Goal: Task Accomplishment & Management: Manage account settings

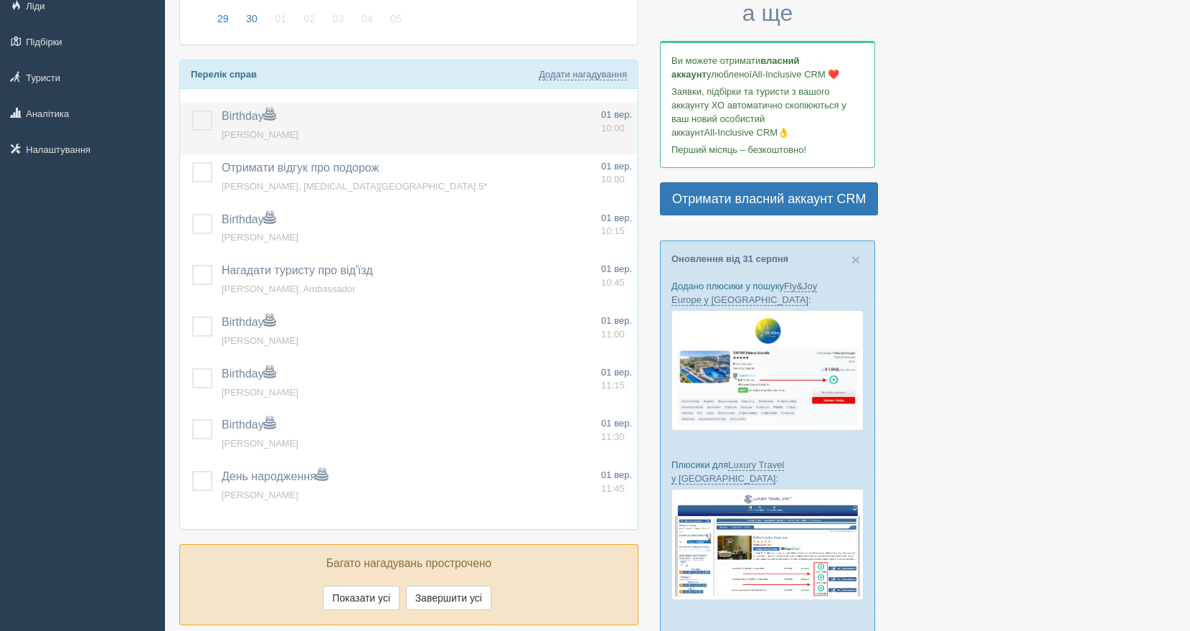
scroll to position [225, 0]
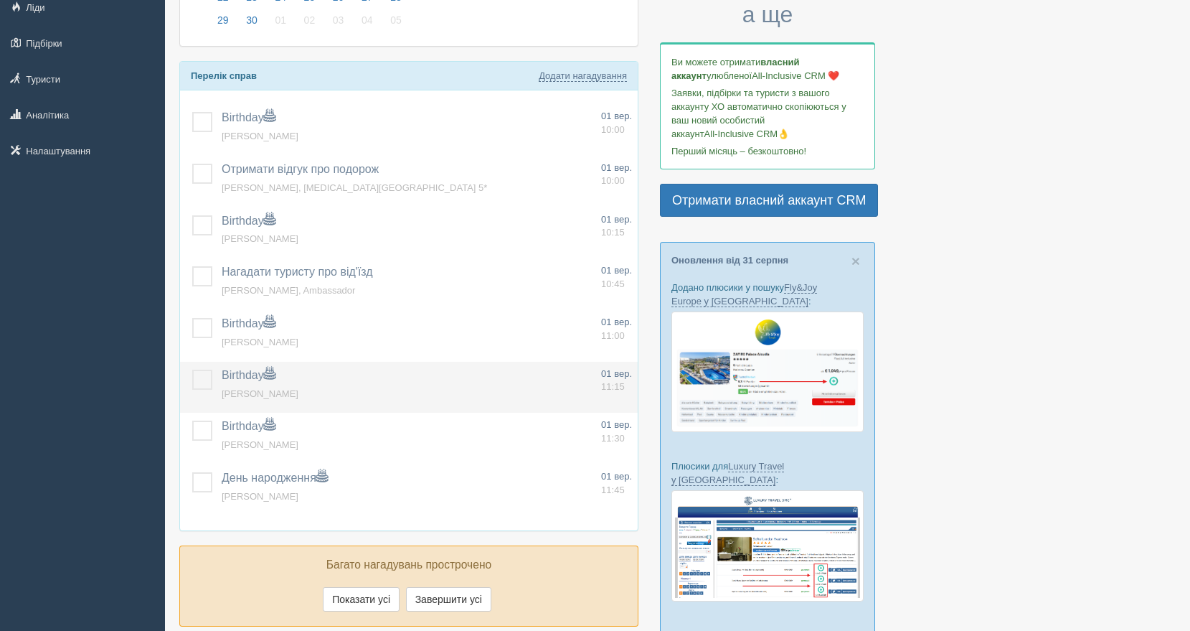
click at [294, 388] on span "[PERSON_NAME]" at bounding box center [260, 393] width 77 height 11
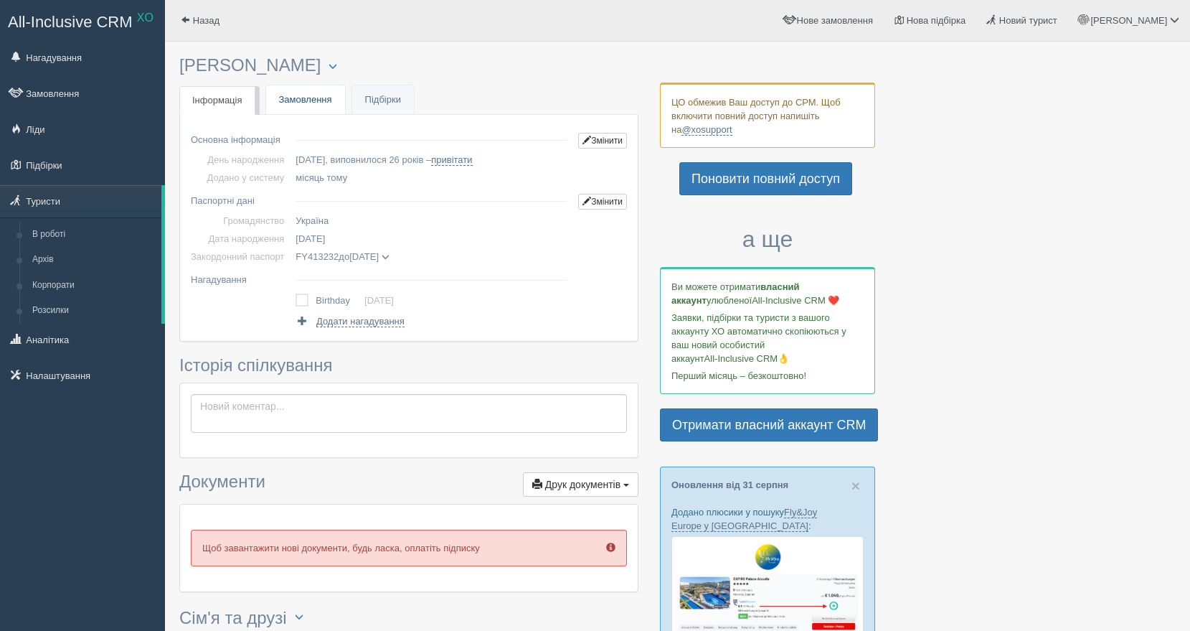
click at [306, 100] on link "Замовлення" at bounding box center [305, 99] width 79 height 29
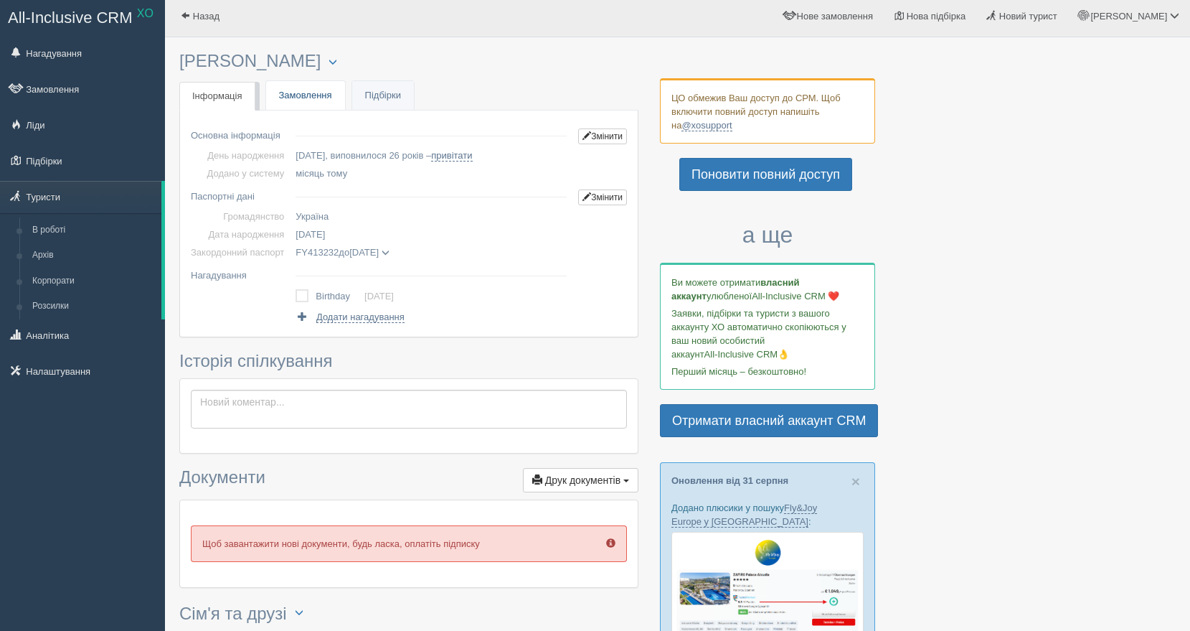
scroll to position [1, 0]
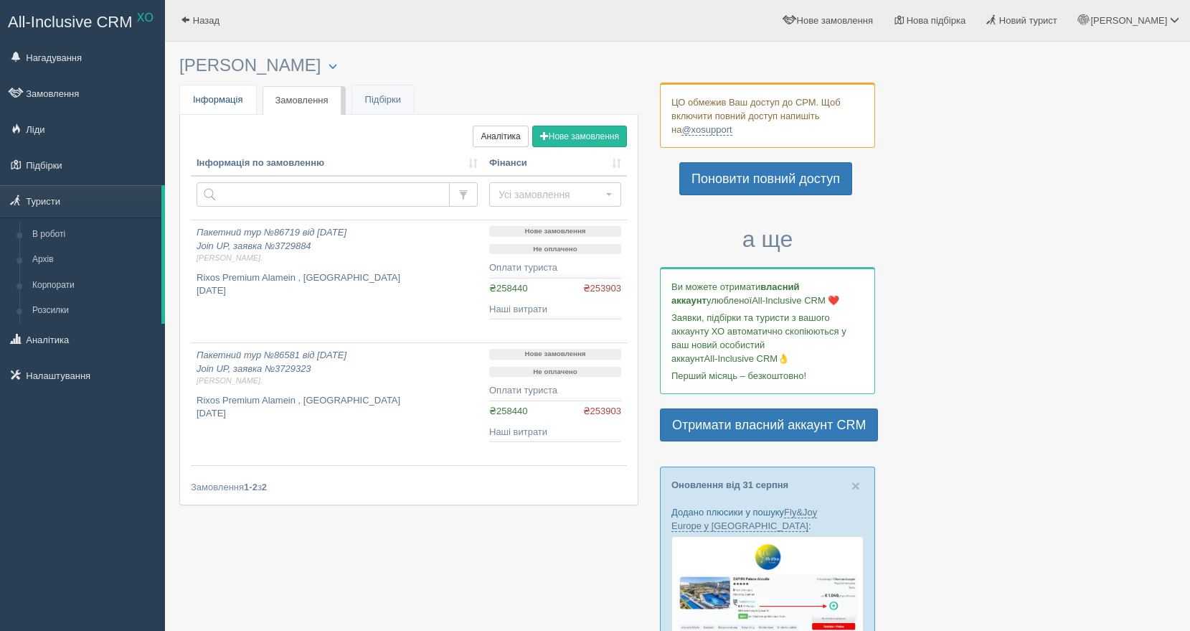
scroll to position [1, 0]
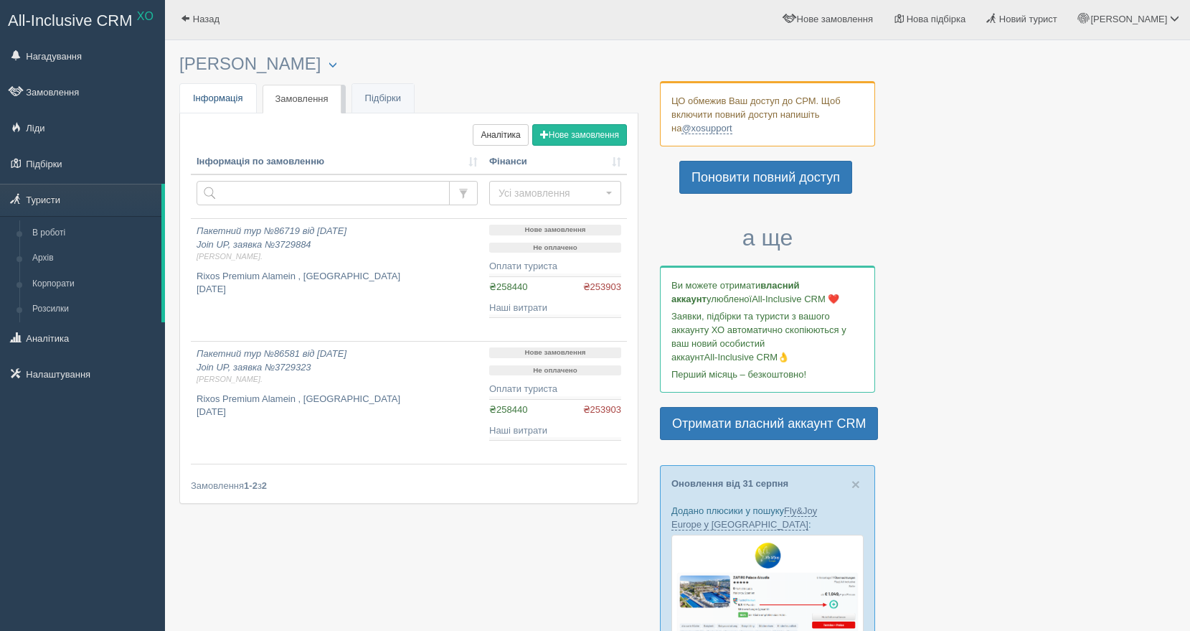
click at [229, 110] on link "Інфо Інформація" at bounding box center [218, 98] width 76 height 29
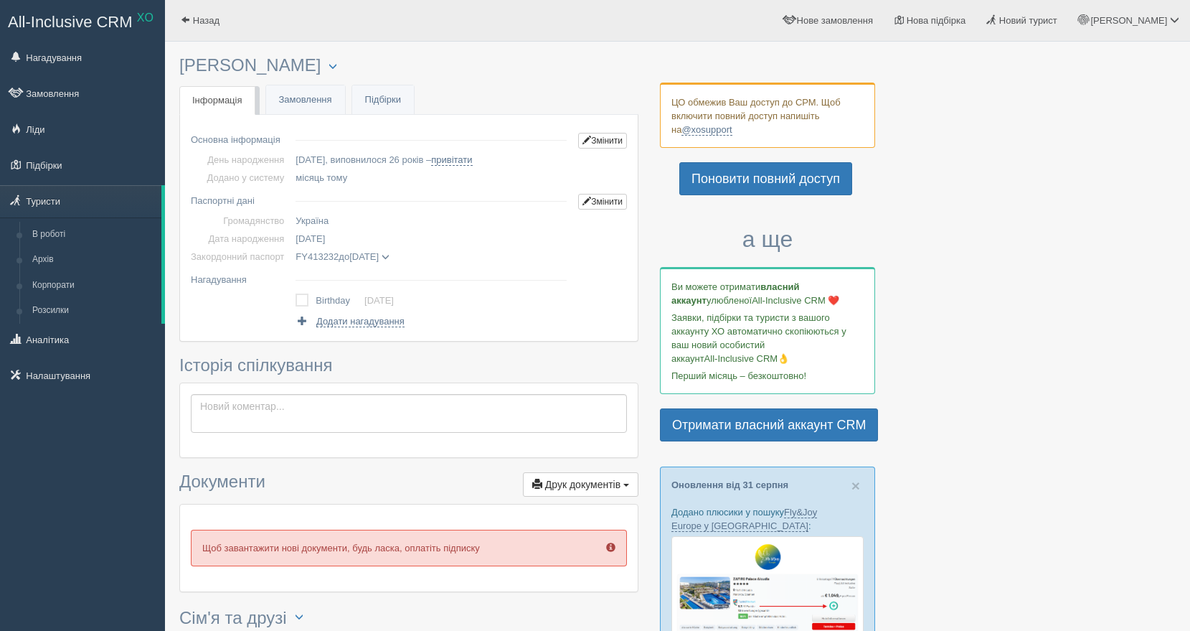
scroll to position [1, 0]
click at [469, 159] on link "привітати" at bounding box center [451, 159] width 41 height 11
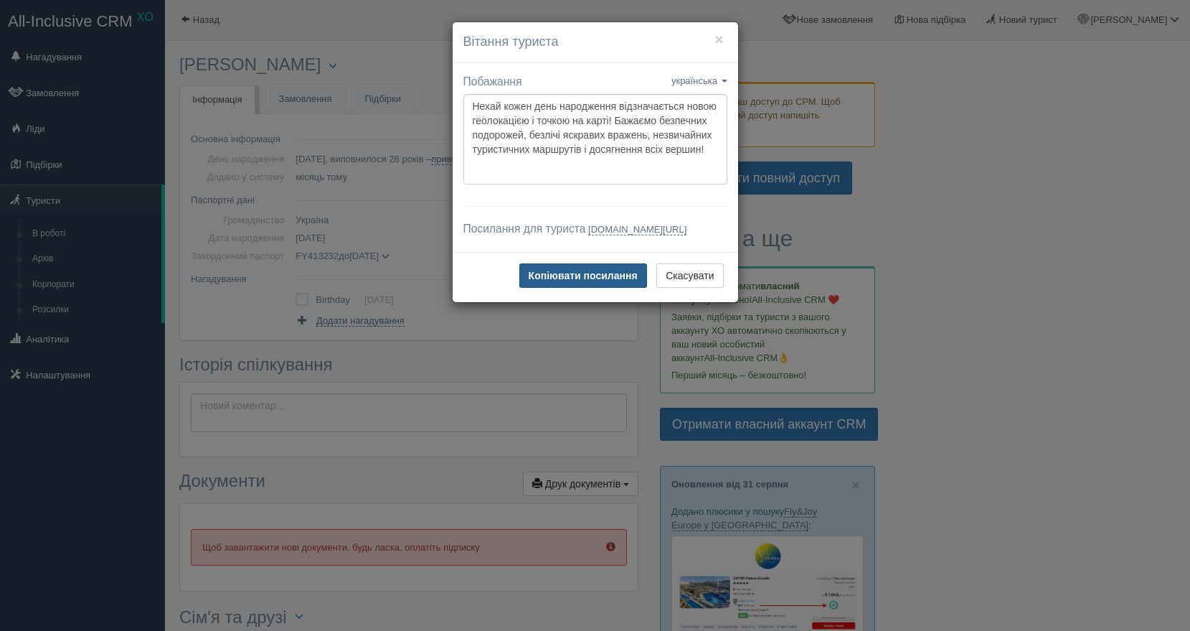
click at [540, 281] on b "Копіювати посилання" at bounding box center [583, 275] width 109 height 11
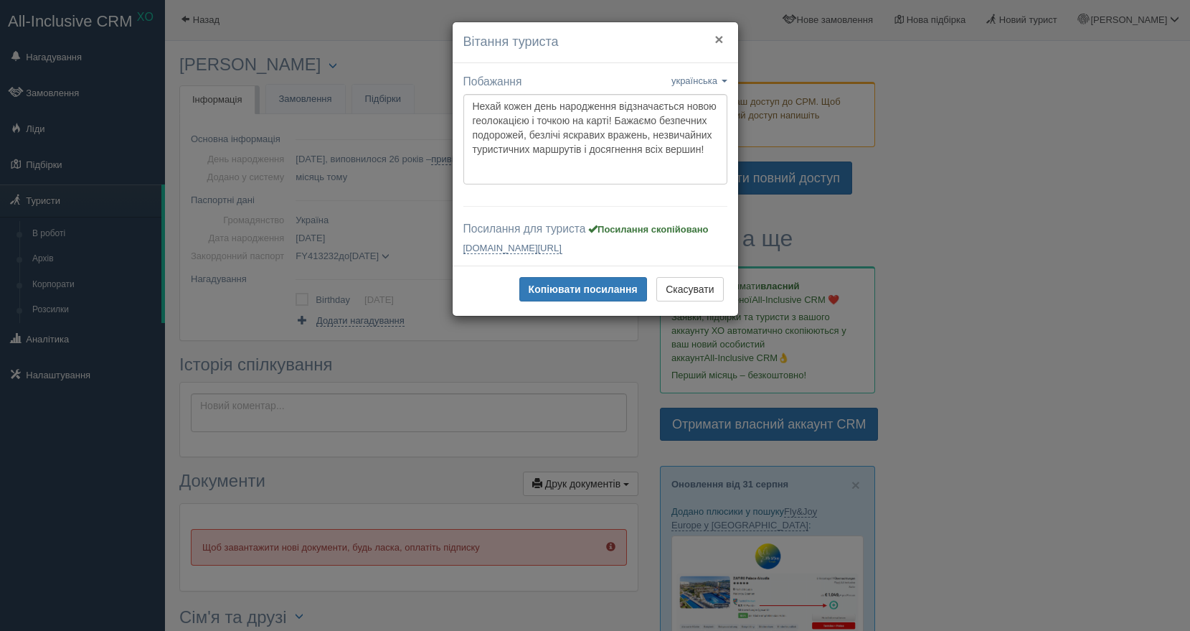
click at [720, 39] on button "×" at bounding box center [719, 39] width 9 height 15
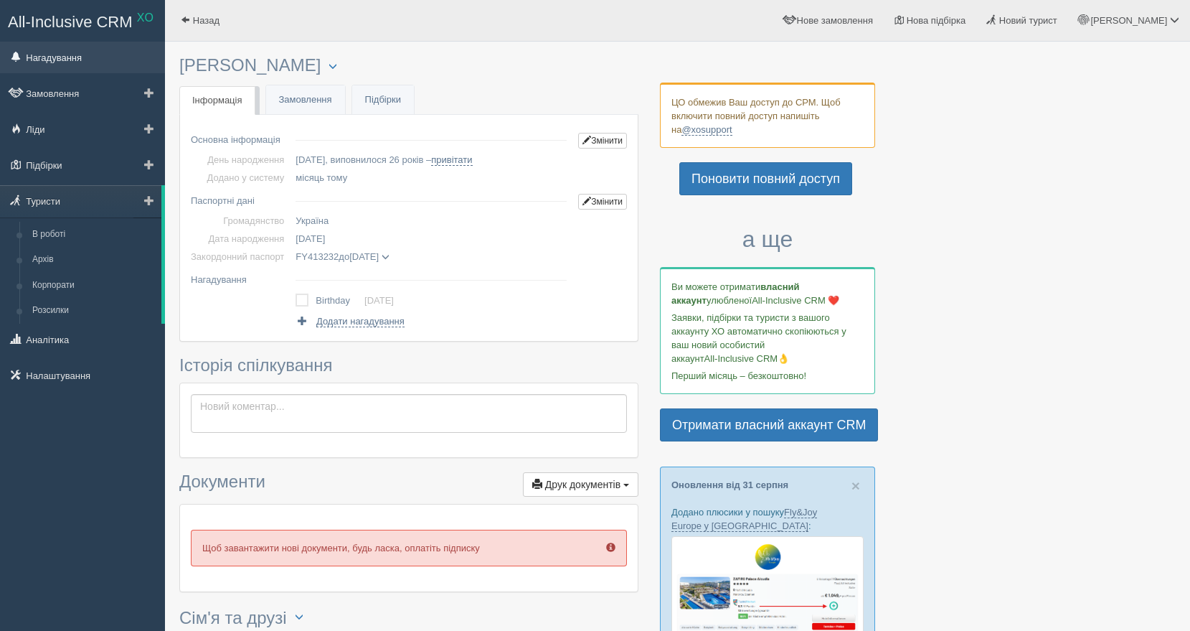
click at [65, 57] on link "Нагадування" at bounding box center [82, 58] width 165 height 32
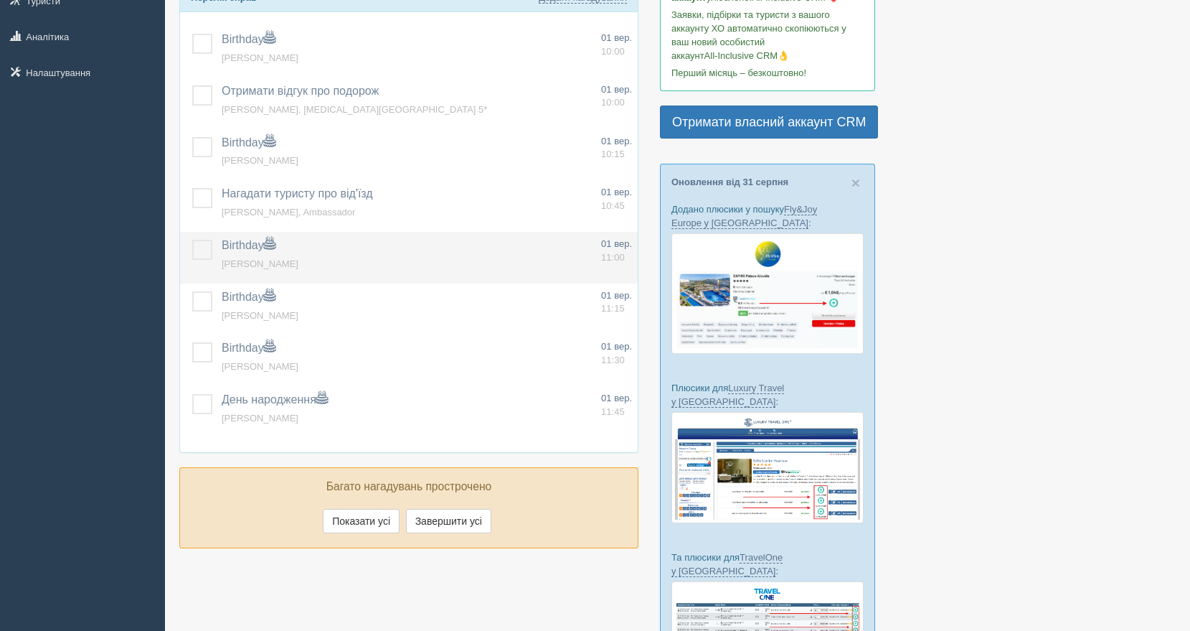
scroll to position [304, 0]
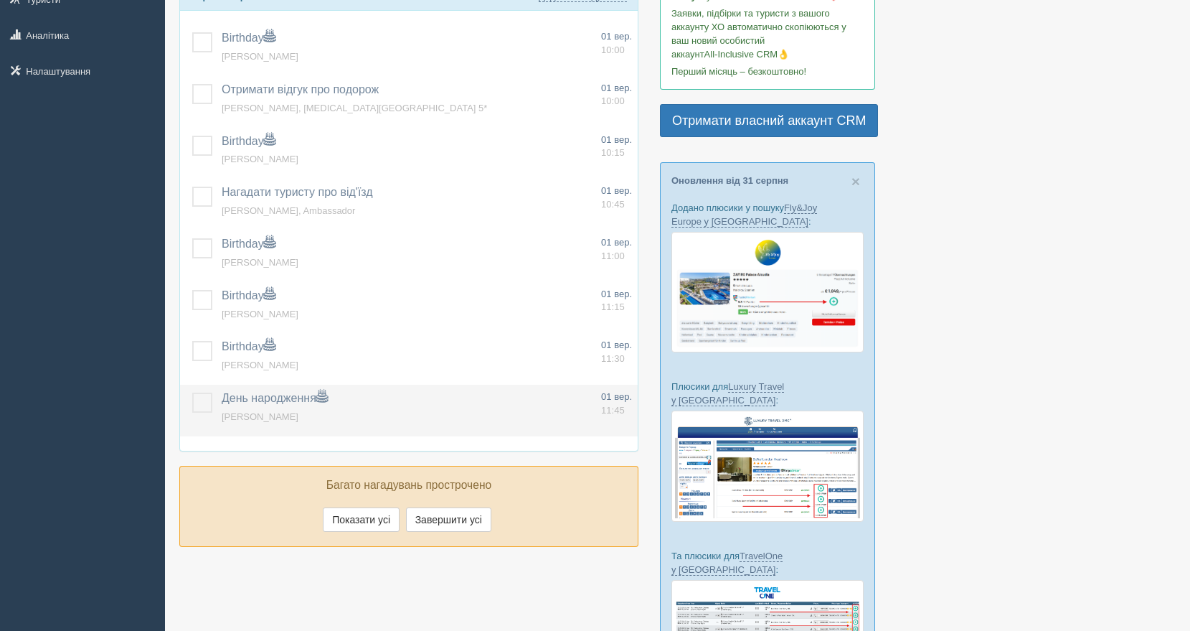
click at [192, 392] on label at bounding box center [192, 392] width 0 height 0
click at [0, 0] on input "checkbox" at bounding box center [0, 0] width 0 height 0
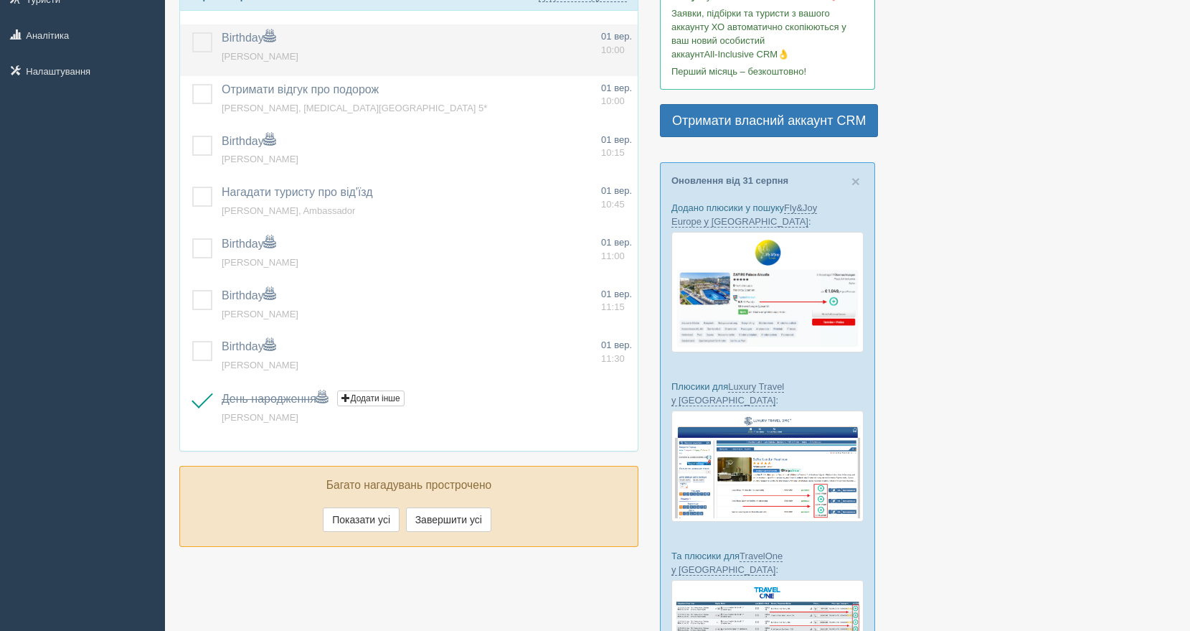
click at [192, 32] on label at bounding box center [192, 32] width 0 height 0
click at [0, 0] on input "checkbox" at bounding box center [0, 0] width 0 height 0
click at [192, 32] on label at bounding box center [192, 32] width 0 height 0
click at [0, 0] on input "checkbox" at bounding box center [0, 0] width 0 height 0
click at [192, 32] on label at bounding box center [192, 32] width 0 height 0
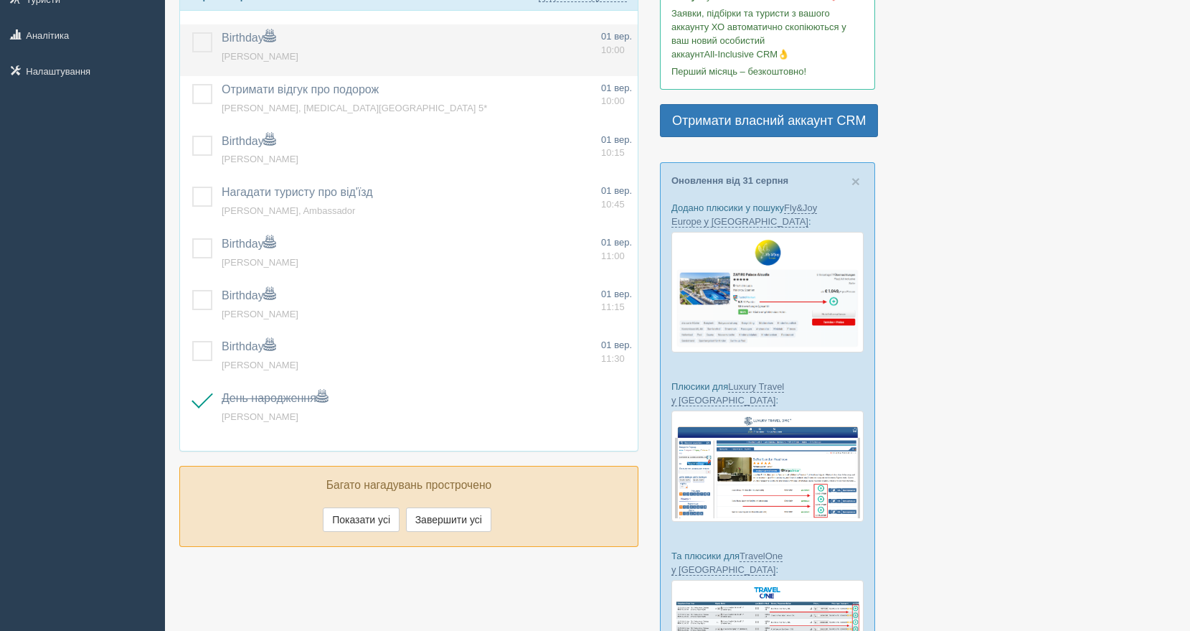
click at [0, 0] on input "checkbox" at bounding box center [0, 0] width 0 height 0
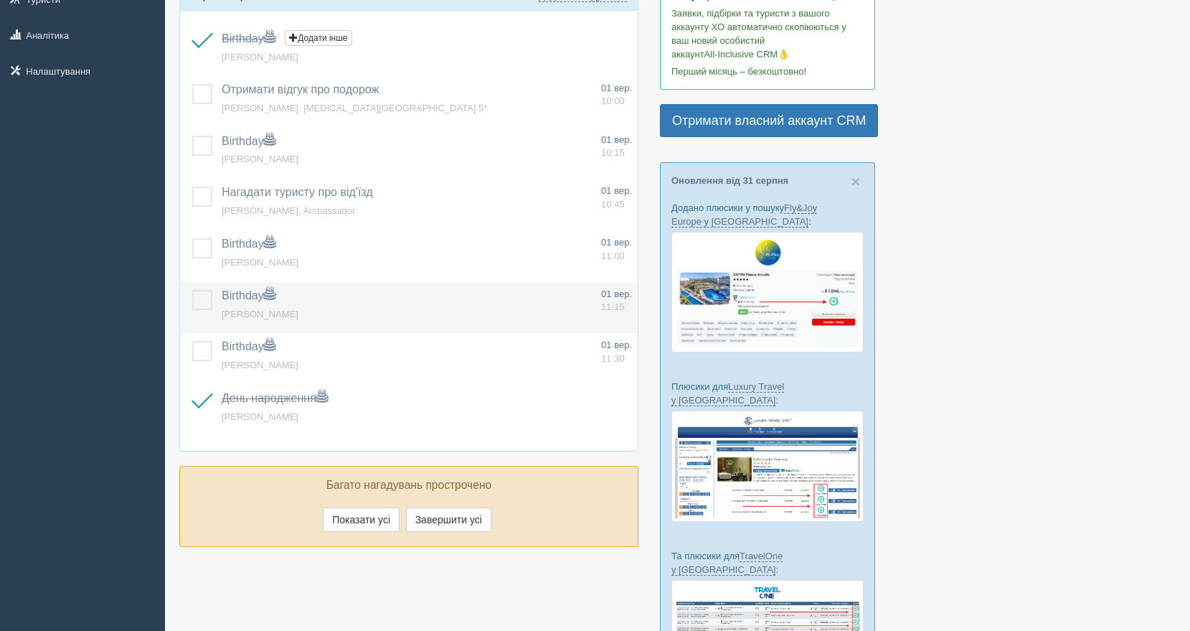
click at [192, 290] on label at bounding box center [192, 290] width 0 height 0
click at [0, 0] on input "checkbox" at bounding box center [0, 0] width 0 height 0
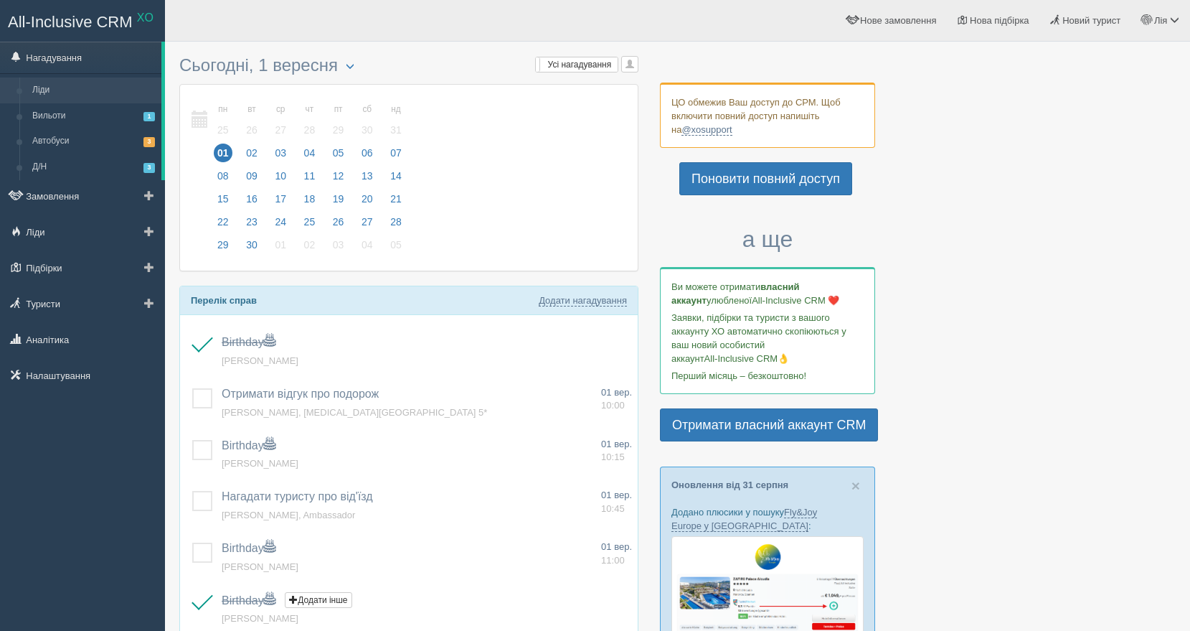
scroll to position [1, 0]
click at [81, 90] on link "Ліди" at bounding box center [94, 90] width 136 height 26
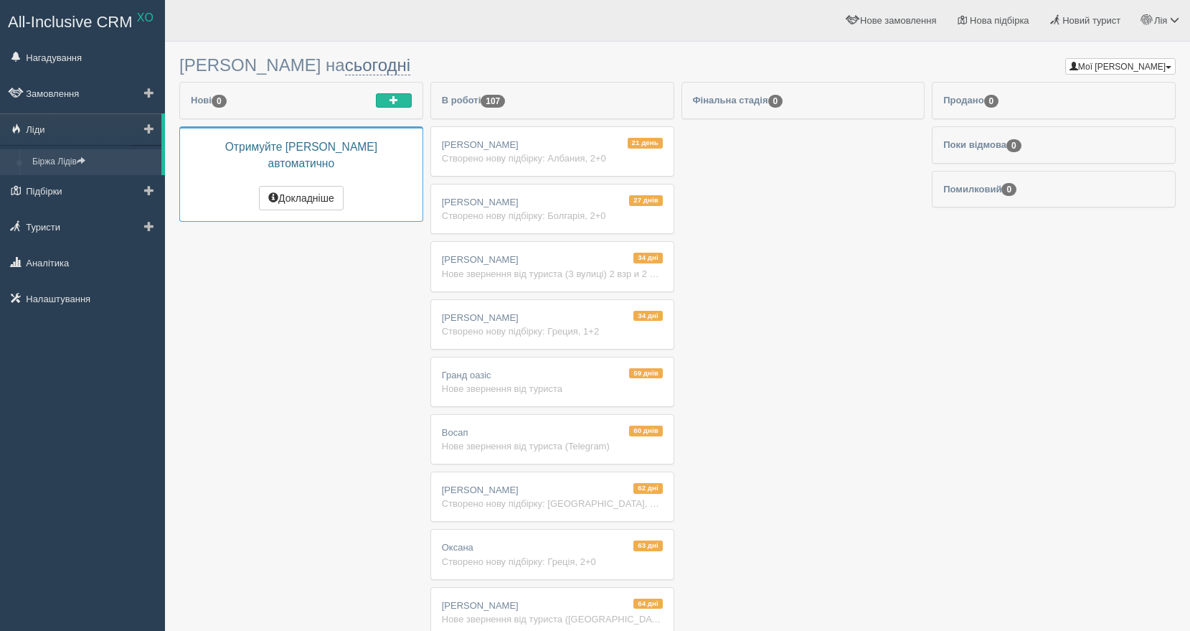
click at [71, 159] on link "Біржа Лідів" at bounding box center [94, 162] width 136 height 26
